Goal: Find specific page/section: Find specific page/section

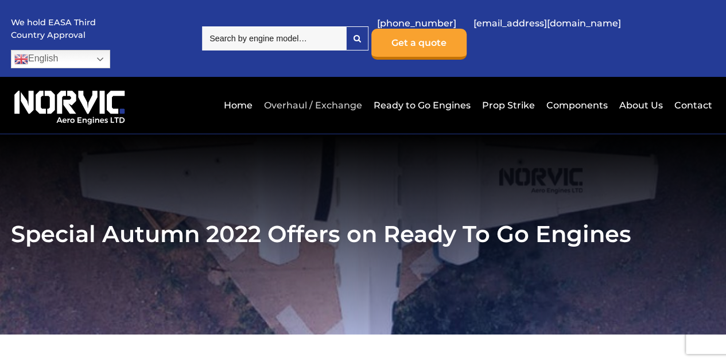
click at [299, 91] on link "Overhaul / Exchange" at bounding box center [313, 105] width 104 height 28
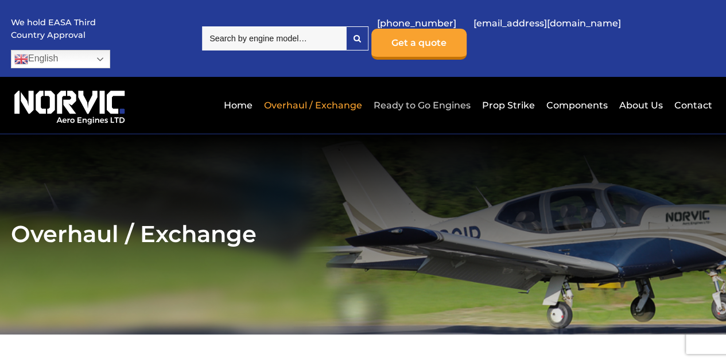
click at [420, 91] on link "Ready to Go Engines" at bounding box center [422, 105] width 103 height 28
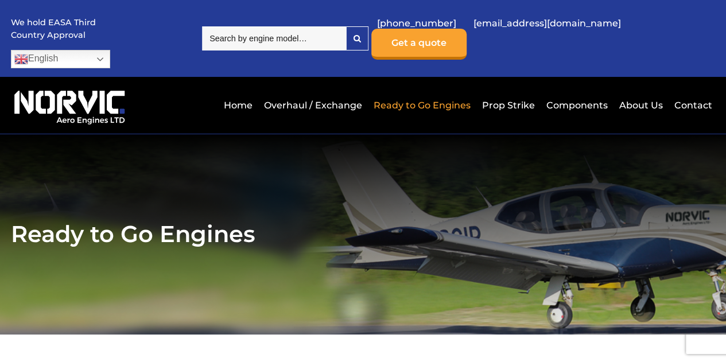
click at [282, 28] on input "search" at bounding box center [274, 38] width 144 height 24
type input "io-32"
click at [325, 91] on link "Overhaul / Exchange" at bounding box center [313, 105] width 104 height 28
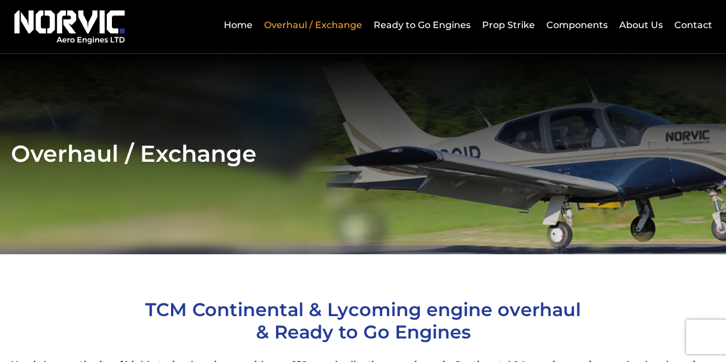
scroll to position [22, 0]
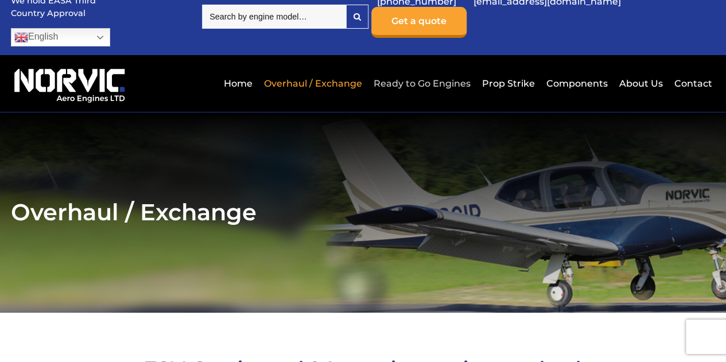
click at [421, 69] on link "Ready to Go Engines" at bounding box center [422, 83] width 103 height 28
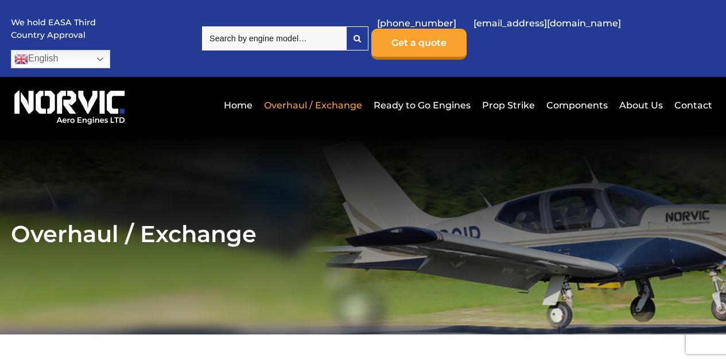
scroll to position [21, 0]
